Goal: Task Accomplishment & Management: Use online tool/utility

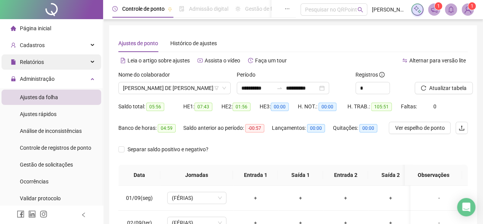
click at [72, 59] on div "Relatórios" at bounding box center [52, 61] width 100 height 15
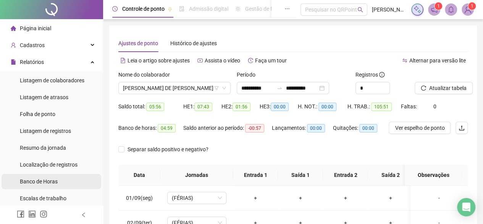
click at [75, 177] on li "Banco de Horas" at bounding box center [52, 181] width 100 height 15
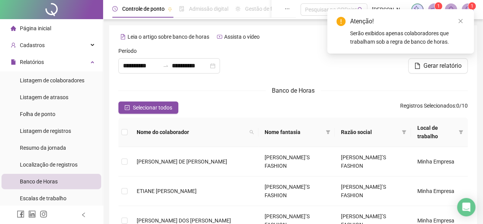
type input "**********"
click at [461, 21] on icon "close" at bounding box center [461, 21] width 4 height 4
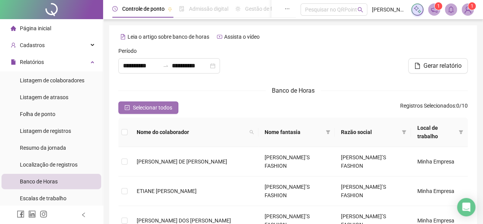
click at [141, 110] on span "Selecionar todos" at bounding box center [152, 107] width 39 height 8
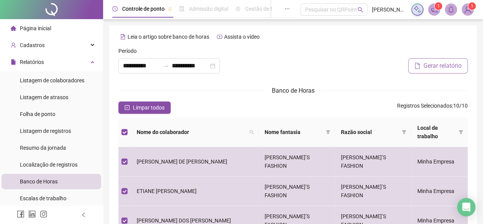
click at [426, 68] on span "Gerar relatório" at bounding box center [443, 65] width 38 height 9
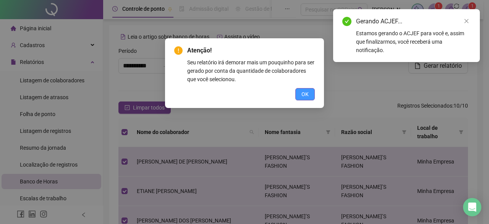
click at [307, 96] on span "OK" at bounding box center [305, 94] width 7 height 8
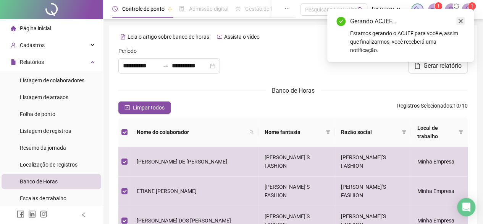
click at [461, 21] on icon "close" at bounding box center [460, 20] width 5 height 5
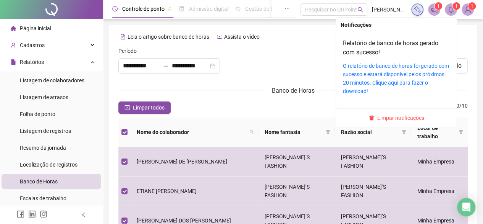
click at [453, 10] on icon "bell" at bounding box center [451, 9] width 7 height 7
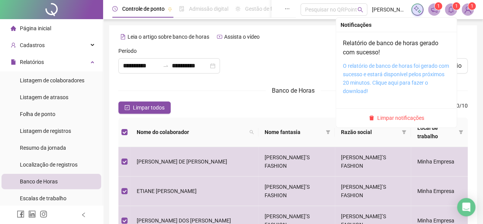
click at [403, 73] on link "O relatório de banco de horas foi gerado com sucesso e estará disponível pelos …" at bounding box center [396, 78] width 106 height 31
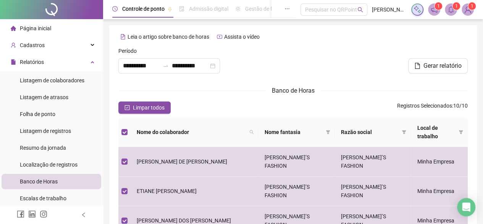
click at [19, 26] on div "Página inicial" at bounding box center [31, 28] width 41 height 15
